Goal: Feedback & Contribution: Submit feedback/report problem

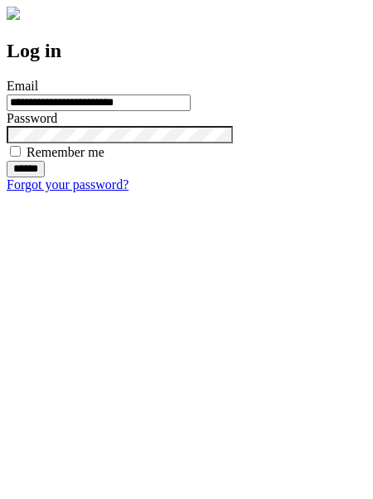
type input "**********"
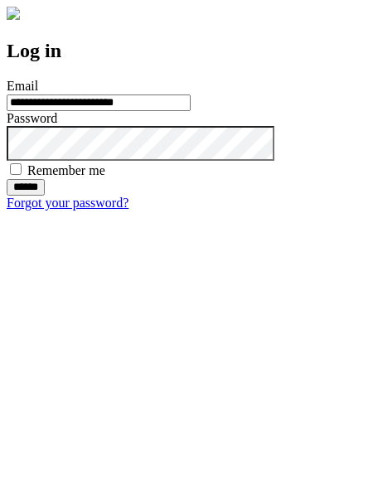
click at [45, 196] on input "******" at bounding box center [26, 187] width 38 height 17
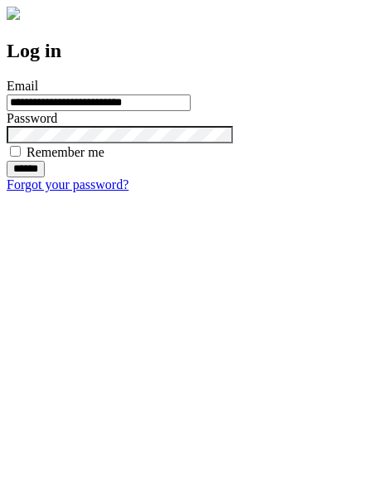
click at [45, 177] on input "******" at bounding box center [26, 169] width 38 height 17
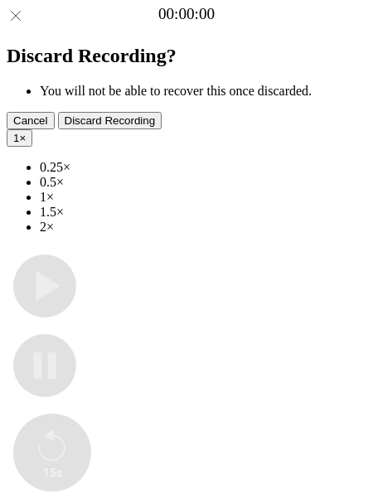
type input "**********"
